Goal: Task Accomplishment & Management: Manage account settings

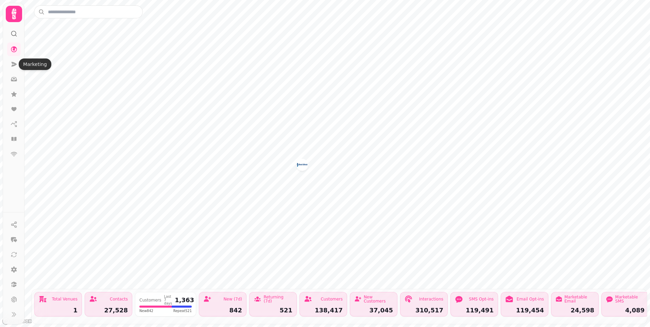
click at [14, 65] on icon at bounding box center [14, 64] width 5 height 5
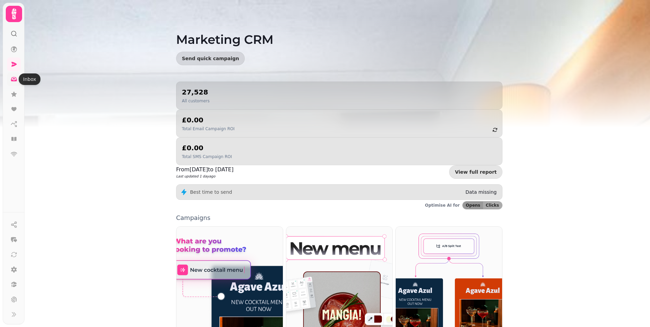
click at [12, 79] on icon at bounding box center [14, 79] width 7 height 7
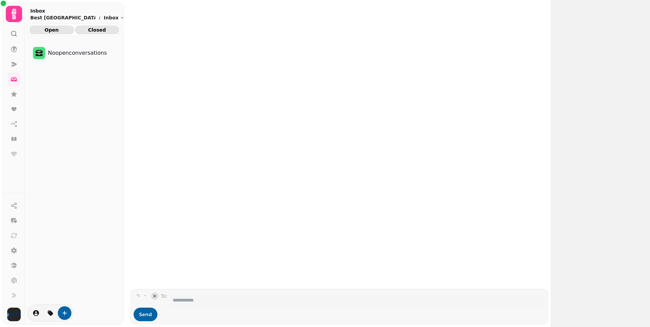
click at [94, 30] on span "Closed" at bounding box center [97, 30] width 34 height 5
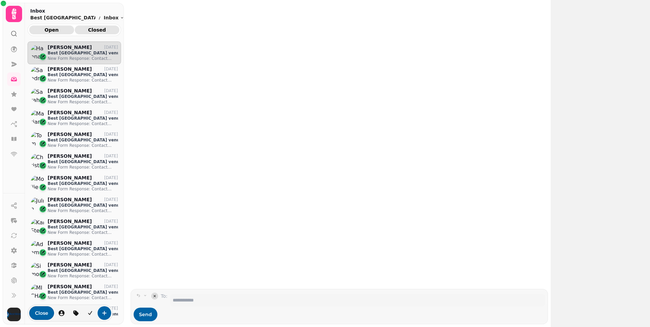
scroll to position [5, 5]
click at [52, 28] on span "Open" at bounding box center [52, 30] width 34 height 5
